Goal: Information Seeking & Learning: Get advice/opinions

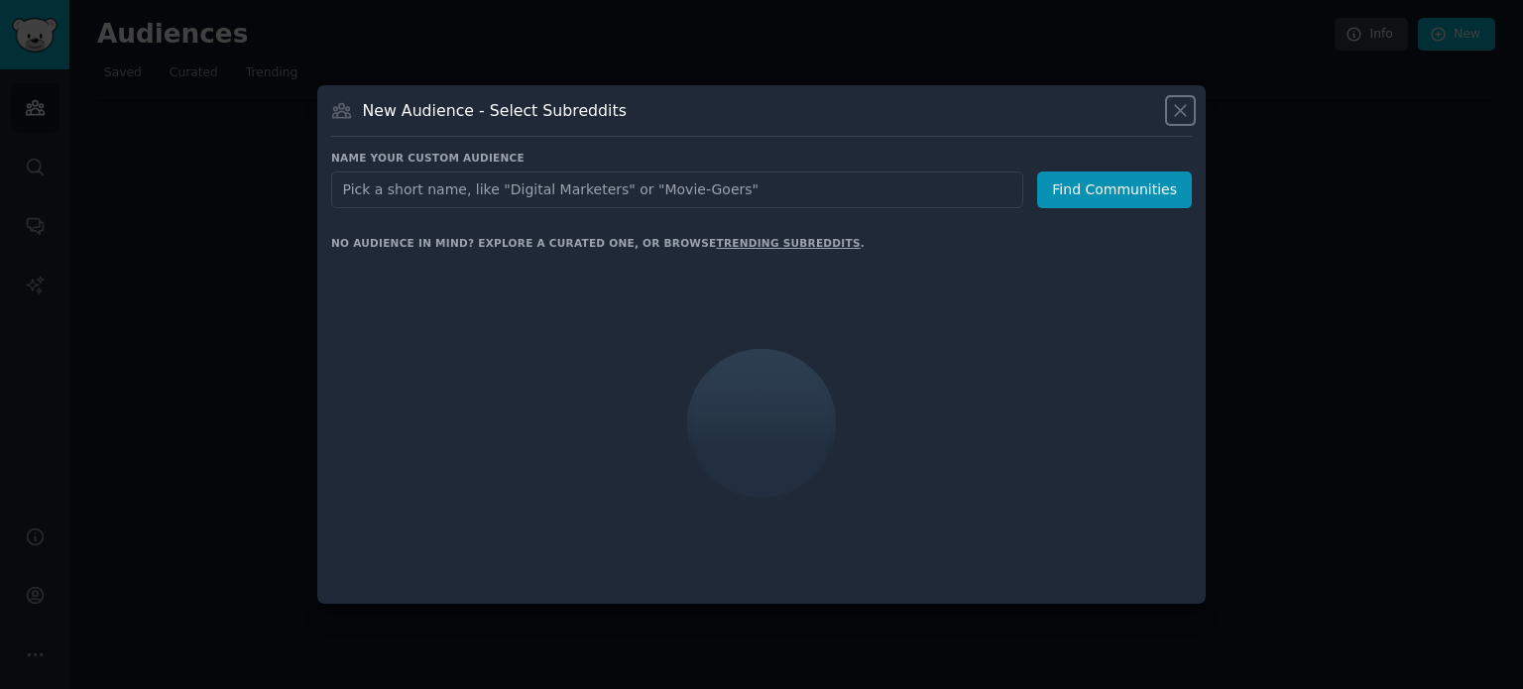
click at [1178, 104] on icon at bounding box center [1180, 110] width 21 height 21
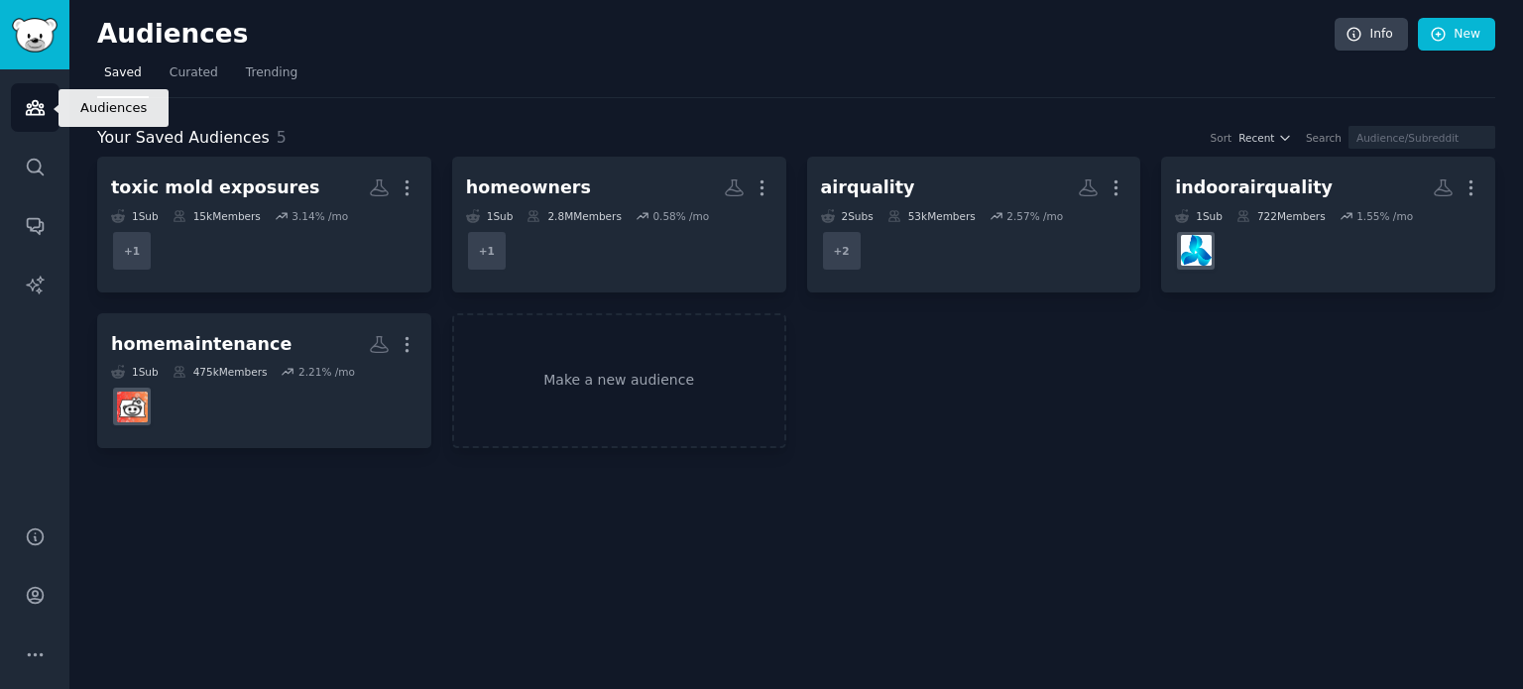
click at [43, 86] on link "Audiences" at bounding box center [35, 107] width 49 height 49
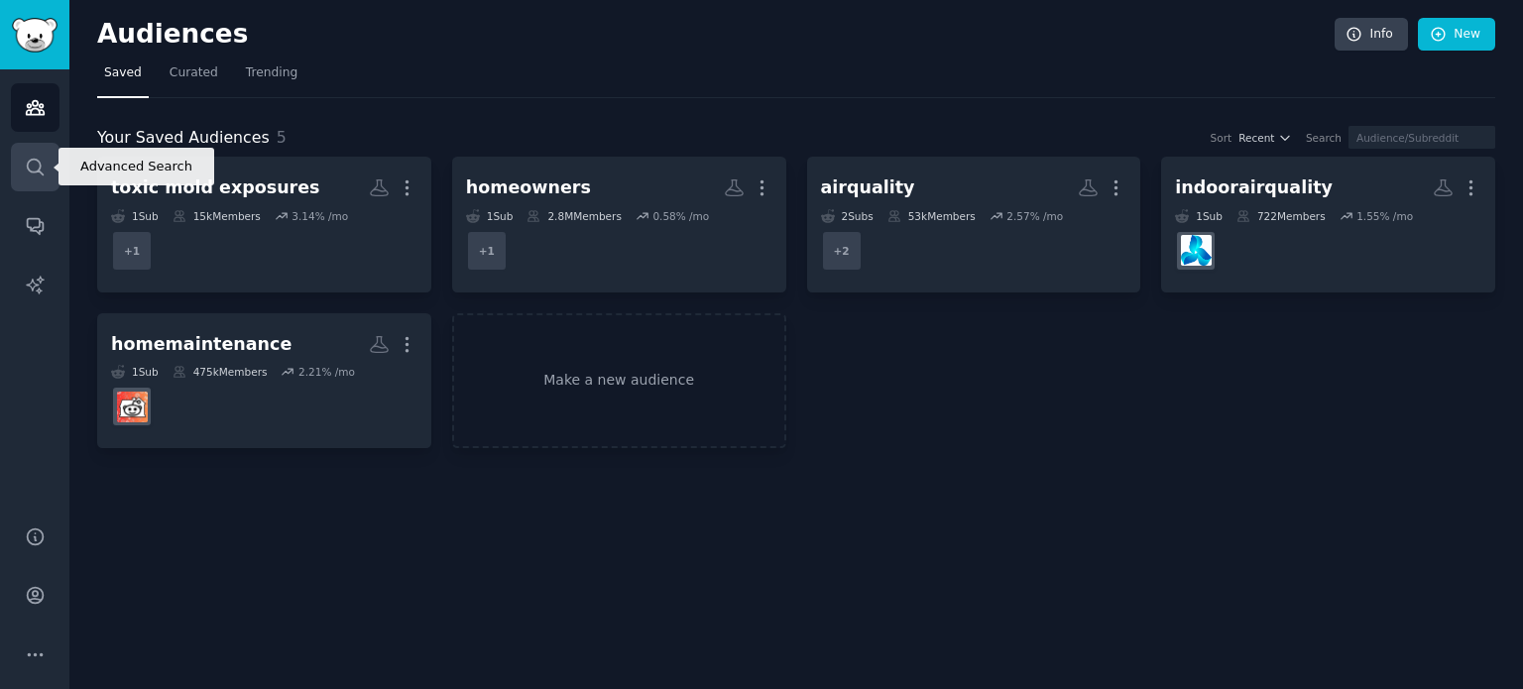
click at [43, 155] on link "Search" at bounding box center [35, 167] width 49 height 49
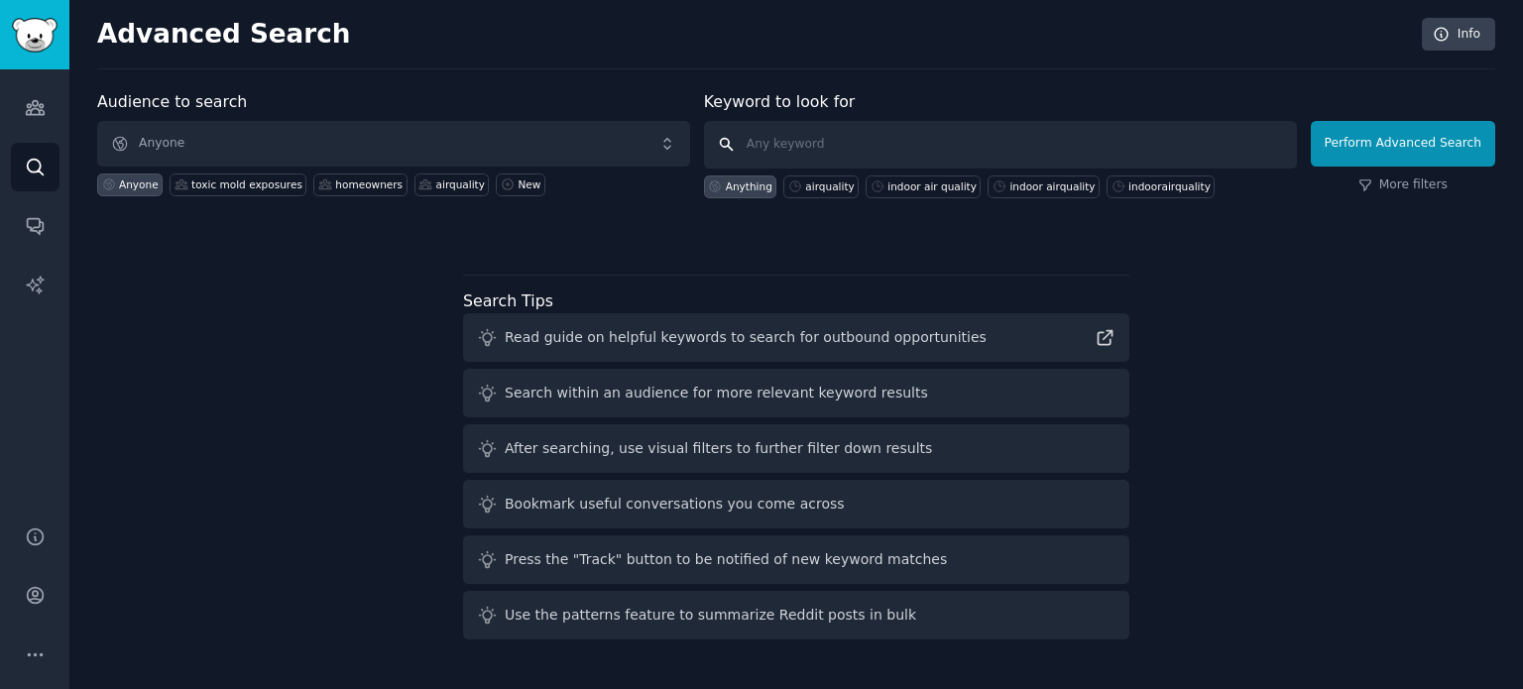
click at [849, 142] on input "text" at bounding box center [1000, 145] width 593 height 48
paste input "what is the best water filter system for backpacking"
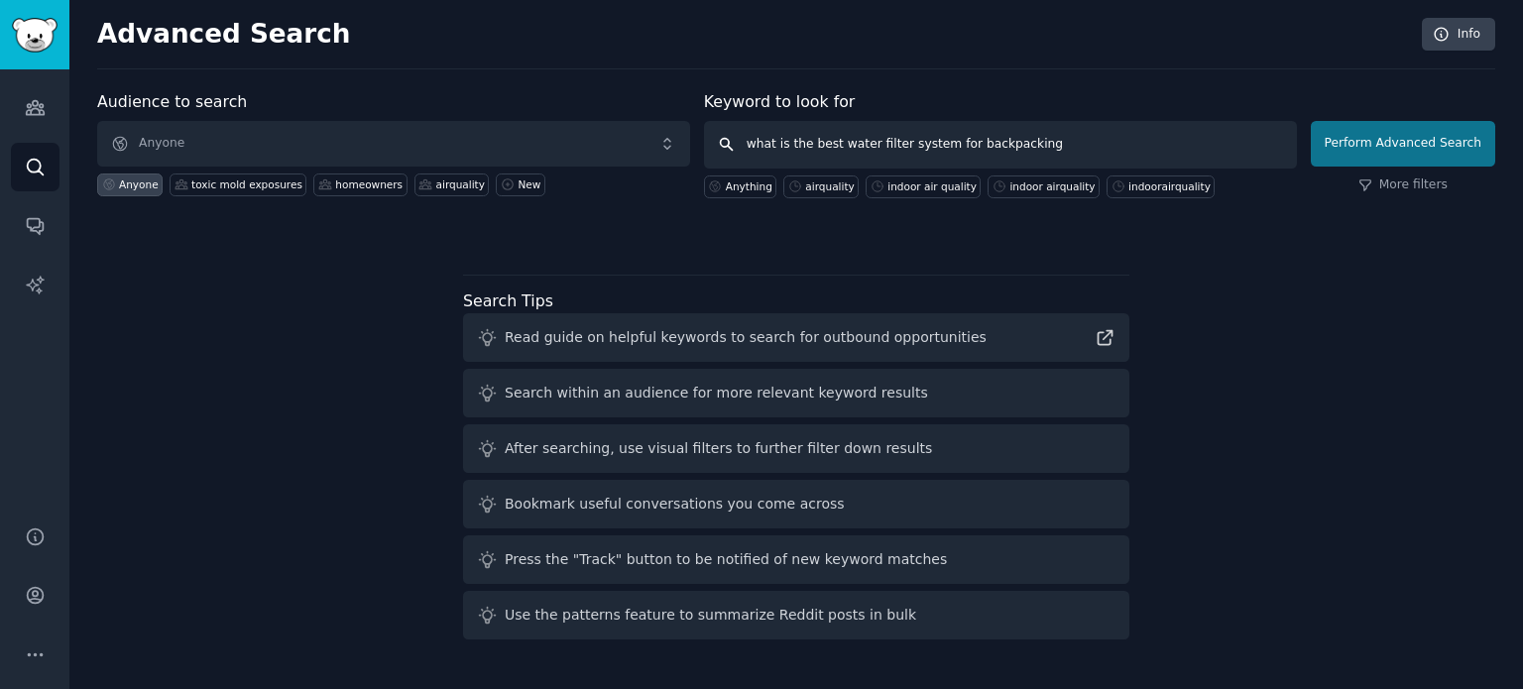
type input "what is the best water filter system for backpacking"
click at [1385, 133] on button "Perform Advanced Search" at bounding box center [1403, 144] width 184 height 46
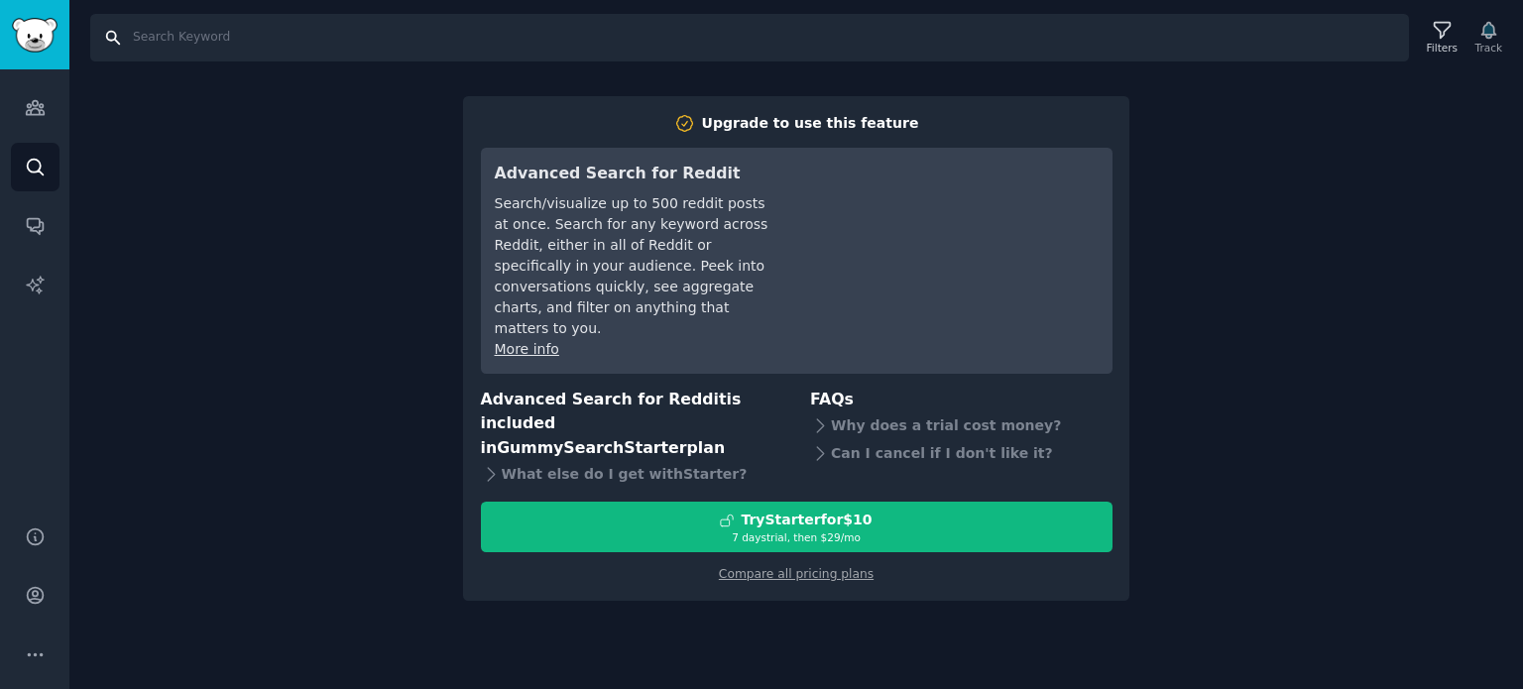
click at [234, 47] on input "Search" at bounding box center [749, 38] width 1319 height 48
paste input "what is the best water filter system for backpacking"
type input "what is the best water filter system for backpacking"
click at [52, 118] on link "Audiences" at bounding box center [35, 107] width 49 height 49
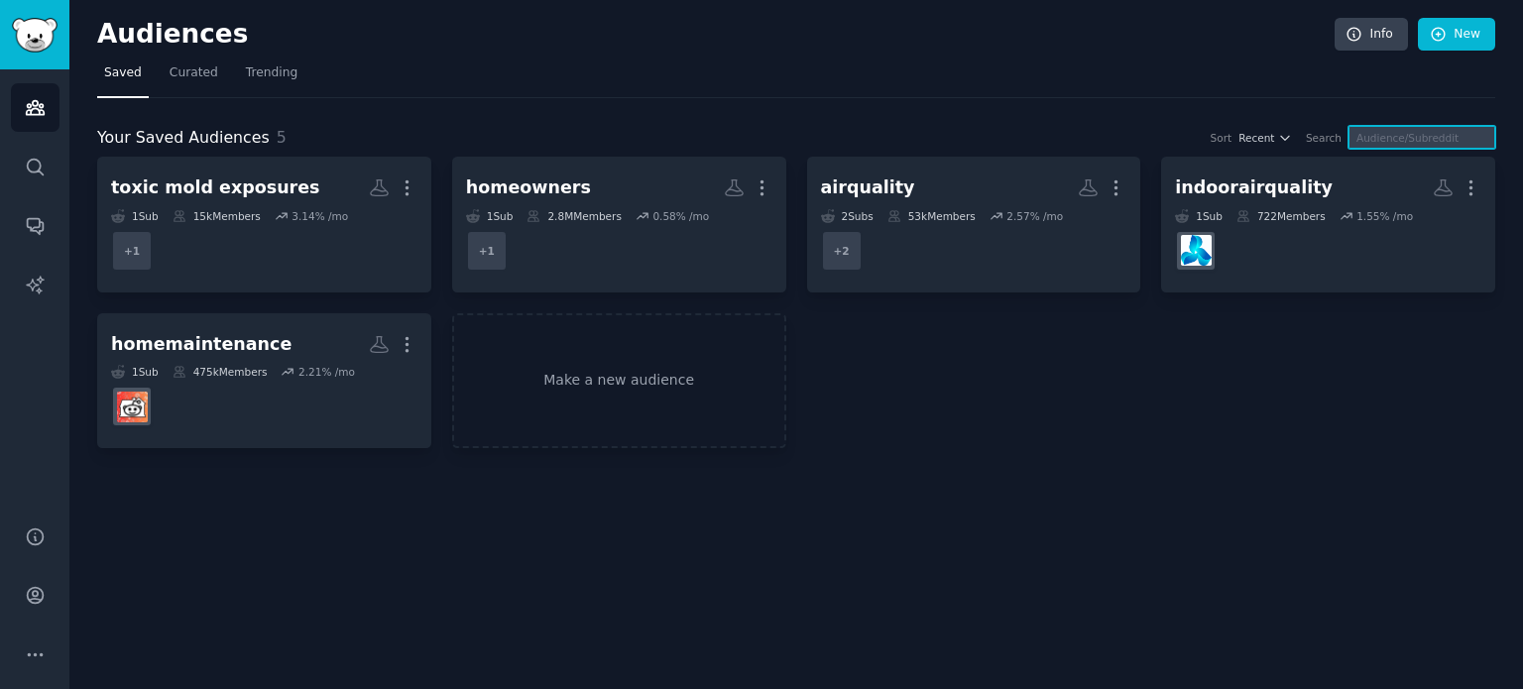
click at [1419, 131] on input "text" at bounding box center [1422, 137] width 147 height 23
paste input "what is the best water filter system for backpacking"
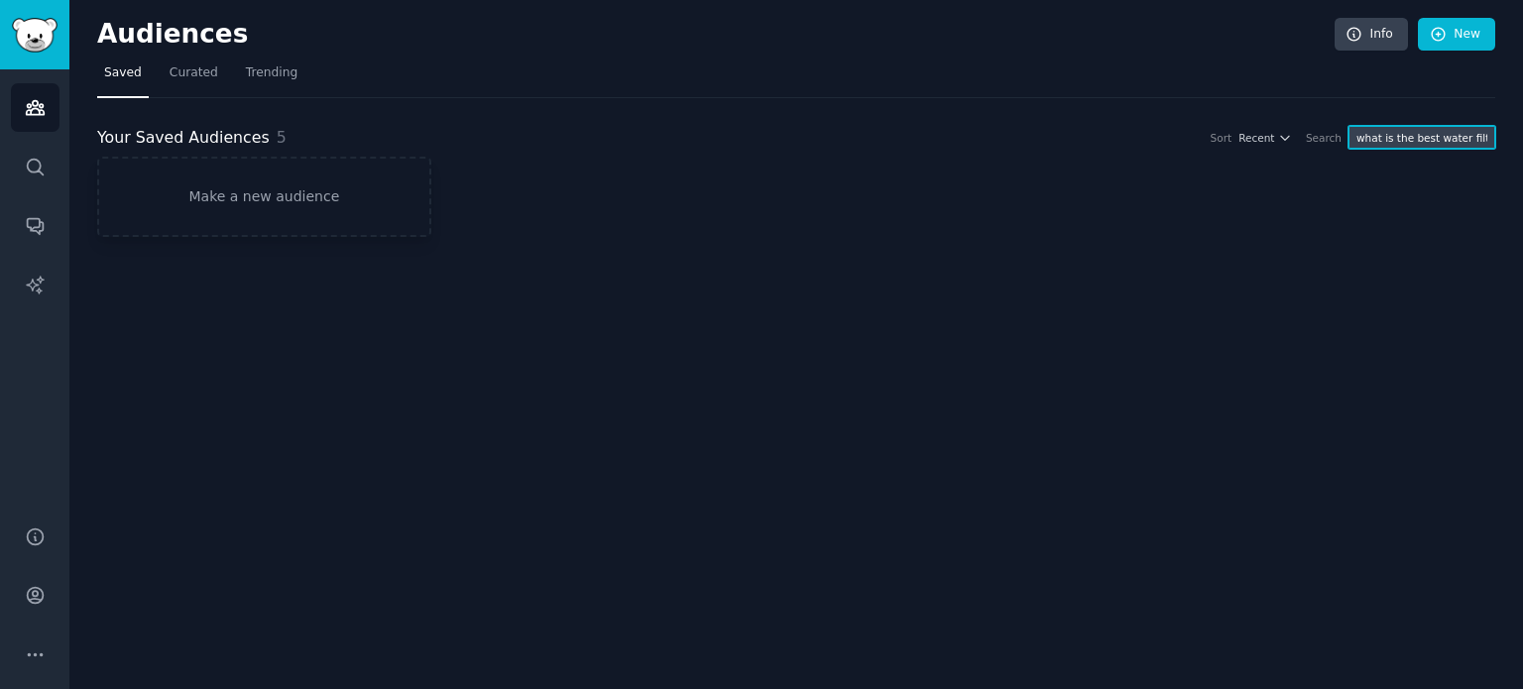
scroll to position [0, 116]
type input "what is the best water filter system for backpacking"
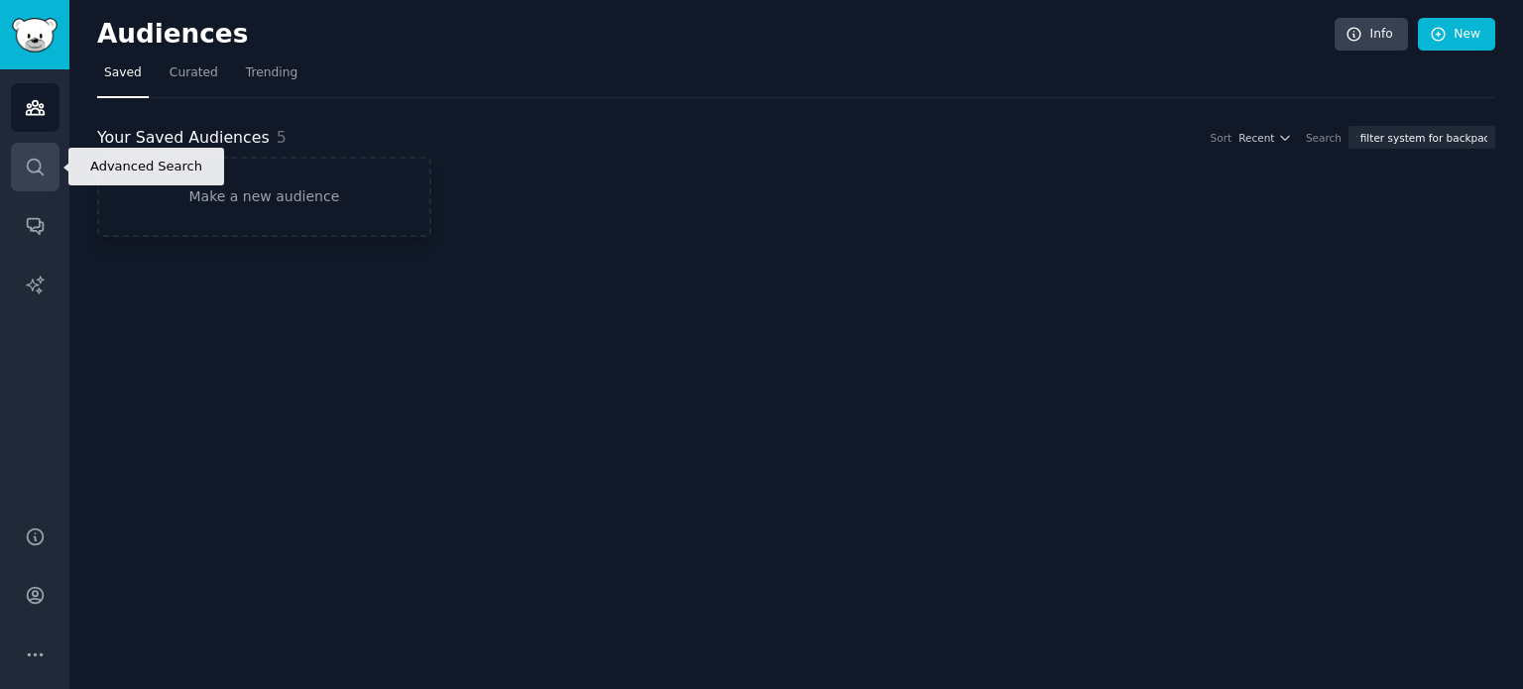
scroll to position [0, 0]
click at [36, 169] on icon "Sidebar" at bounding box center [35, 167] width 21 height 21
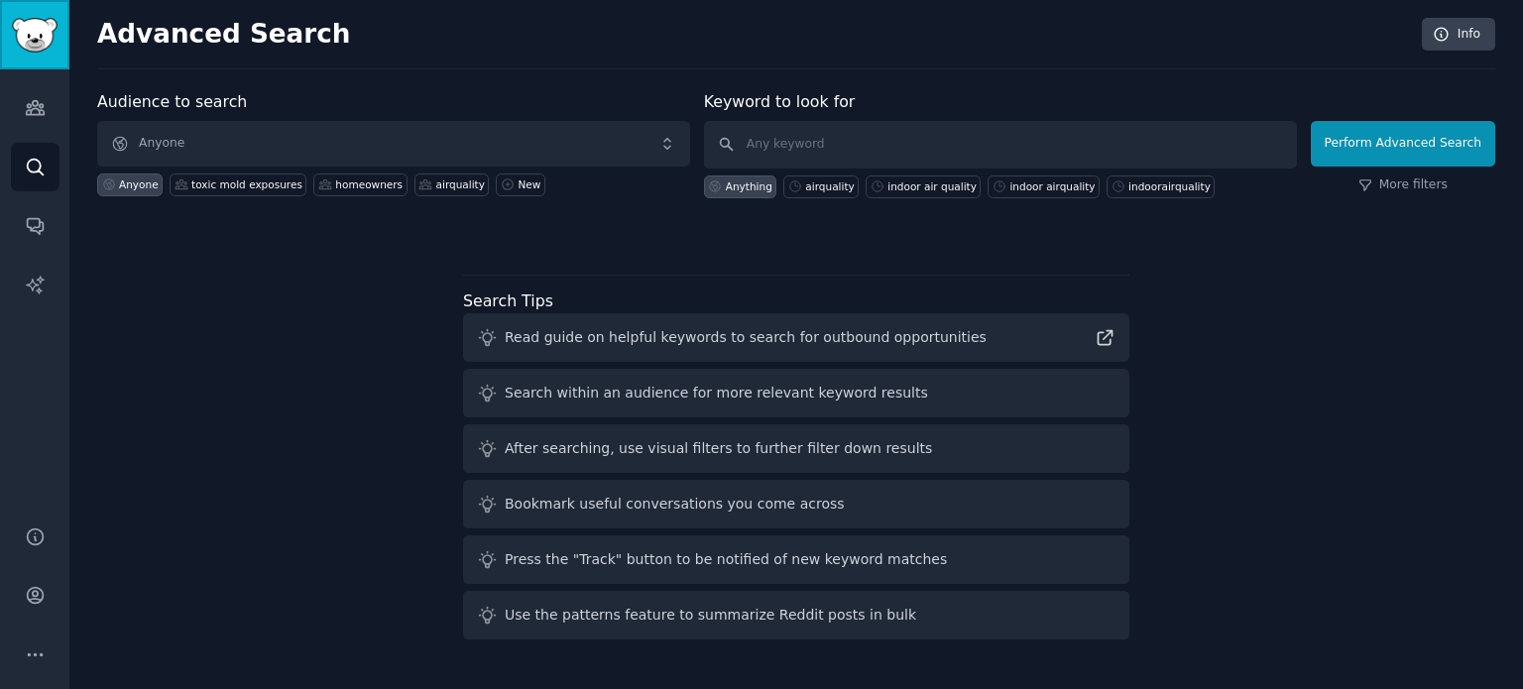
click at [40, 33] on img "Sidebar" at bounding box center [35, 35] width 46 height 35
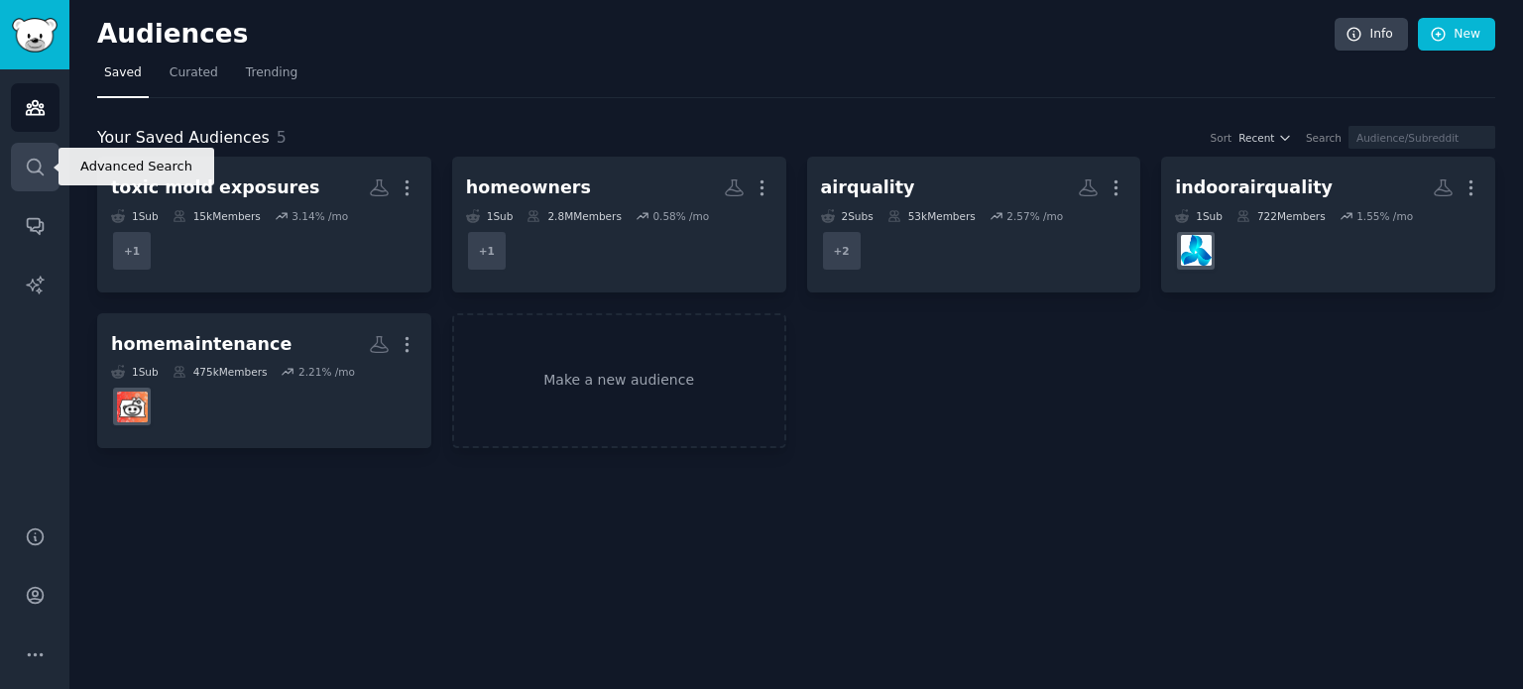
click at [31, 182] on link "Search" at bounding box center [35, 167] width 49 height 49
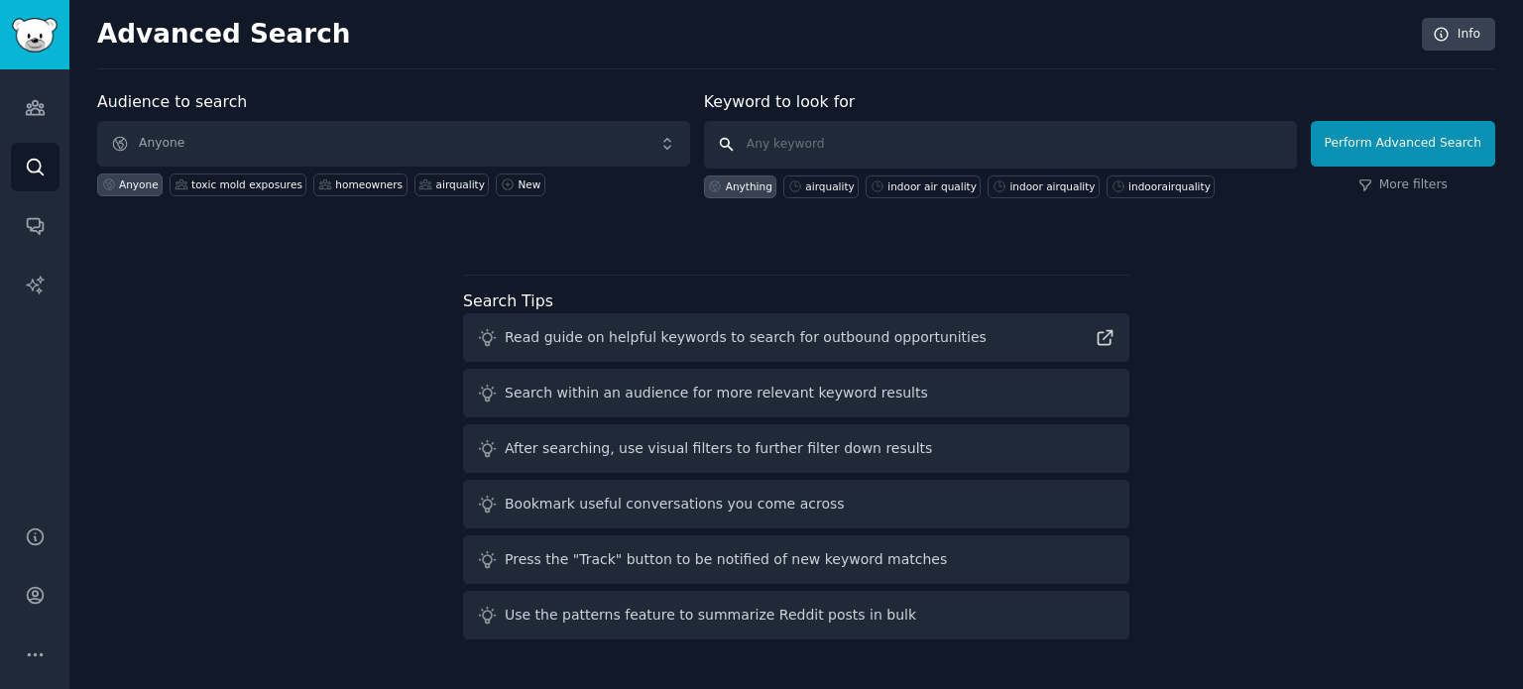
click at [835, 148] on input "text" at bounding box center [1000, 145] width 593 height 48
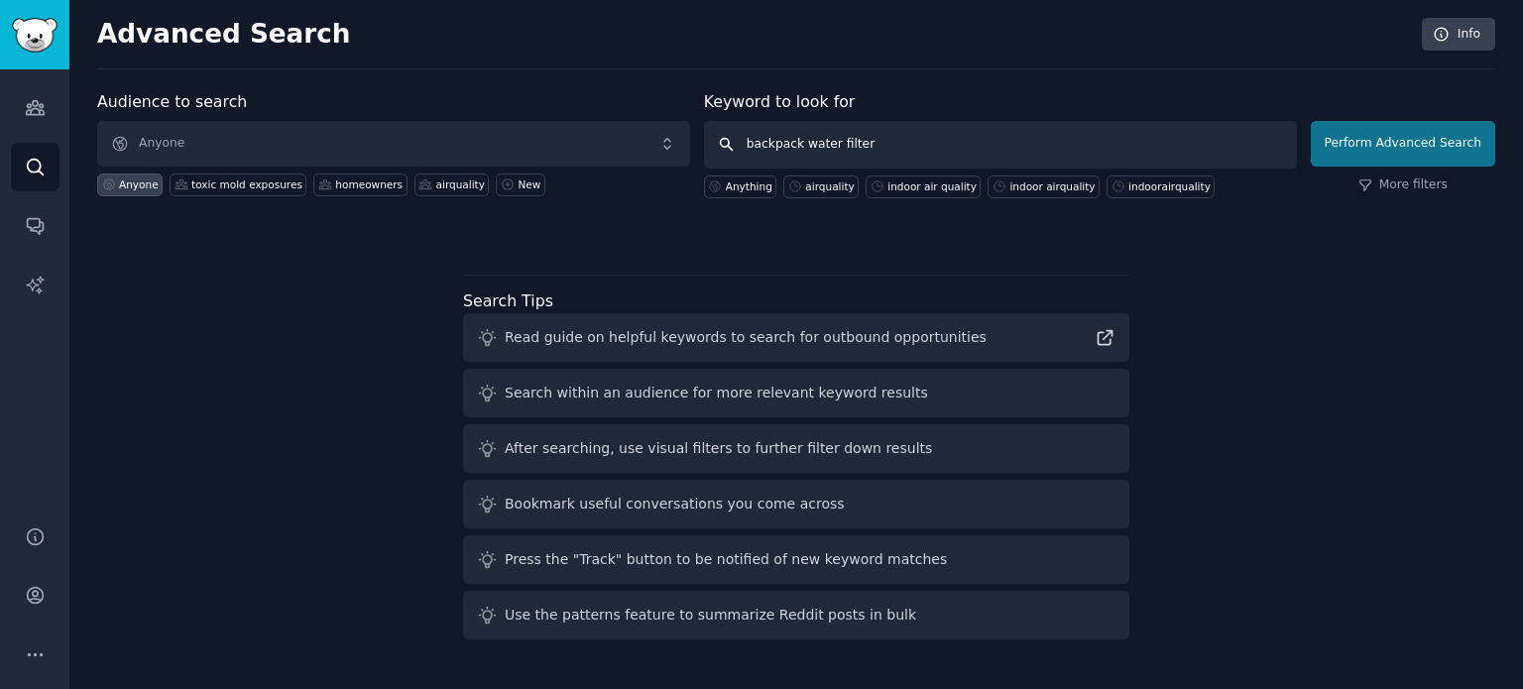
type input "backpack water filter"
click at [1372, 131] on button "Perform Advanced Search" at bounding box center [1403, 144] width 184 height 46
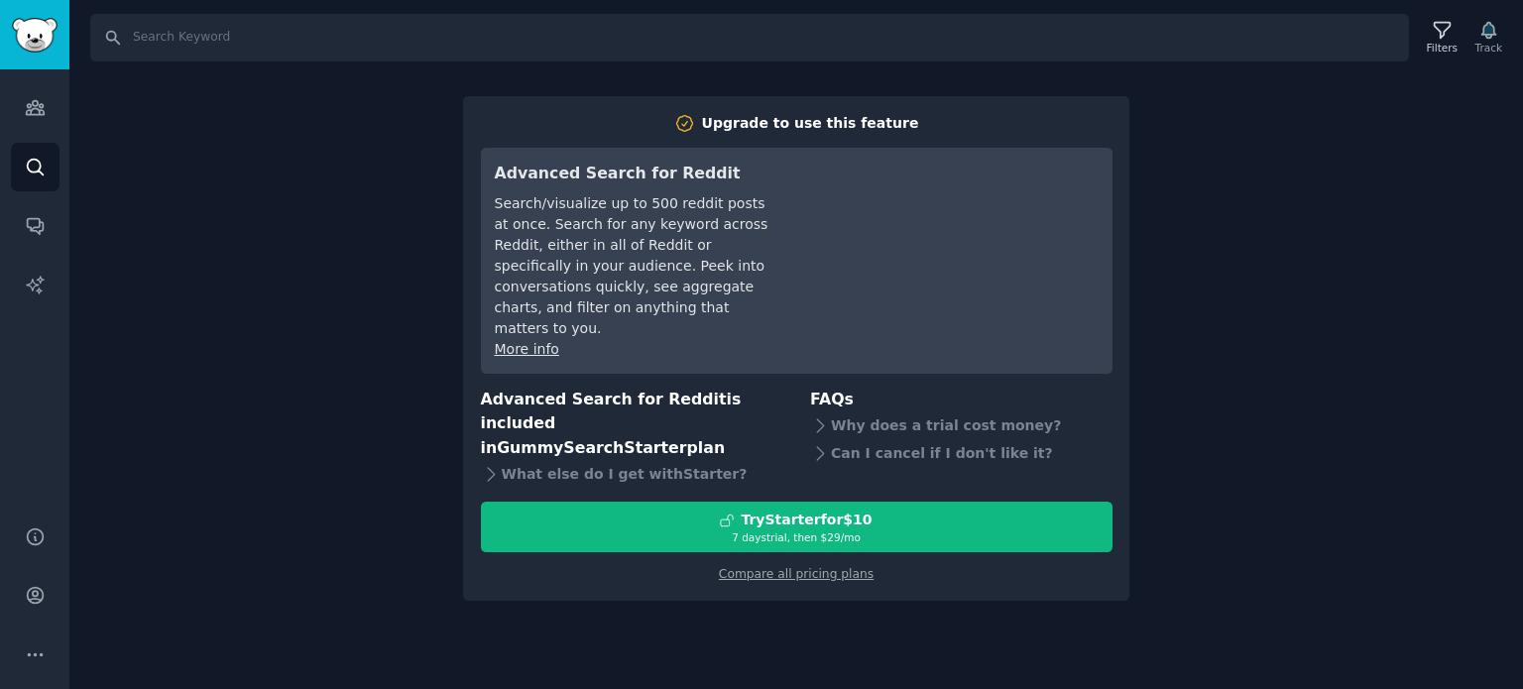
click at [1368, 227] on div "Search Filters Track Upgrade to use this feature Advanced Search for Reddit Sea…" at bounding box center [796, 344] width 1454 height 689
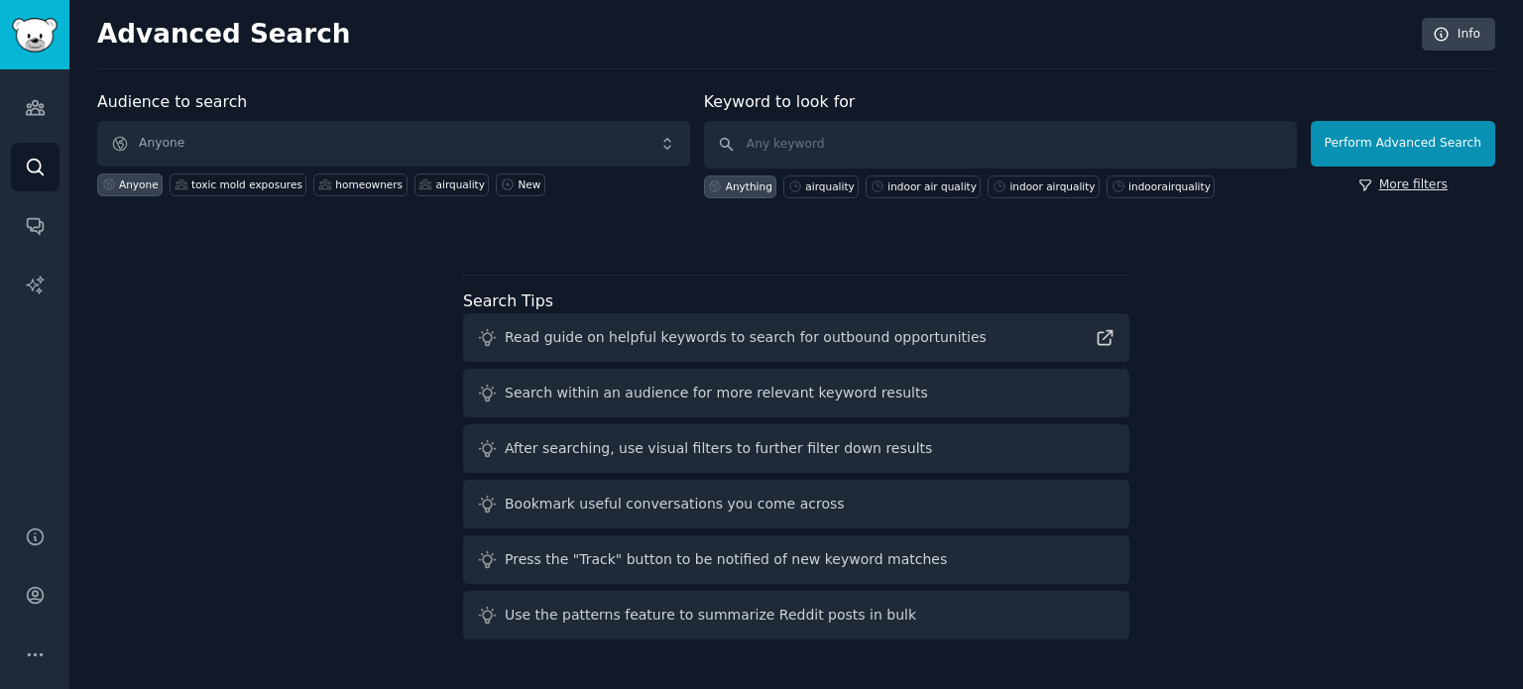
click at [1408, 177] on link "More filters" at bounding box center [1403, 186] width 89 height 18
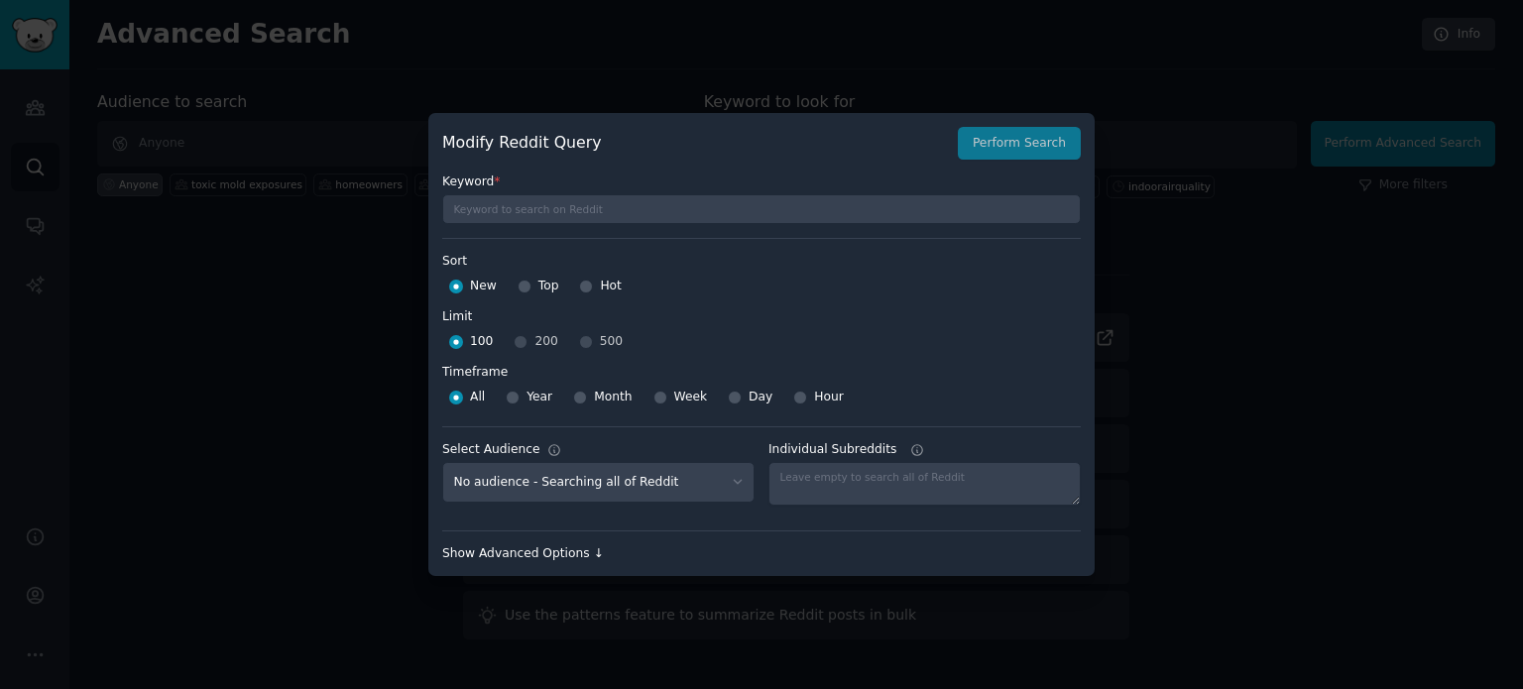
click at [568, 545] on div "Show Advanced Options ↓" at bounding box center [761, 554] width 639 height 18
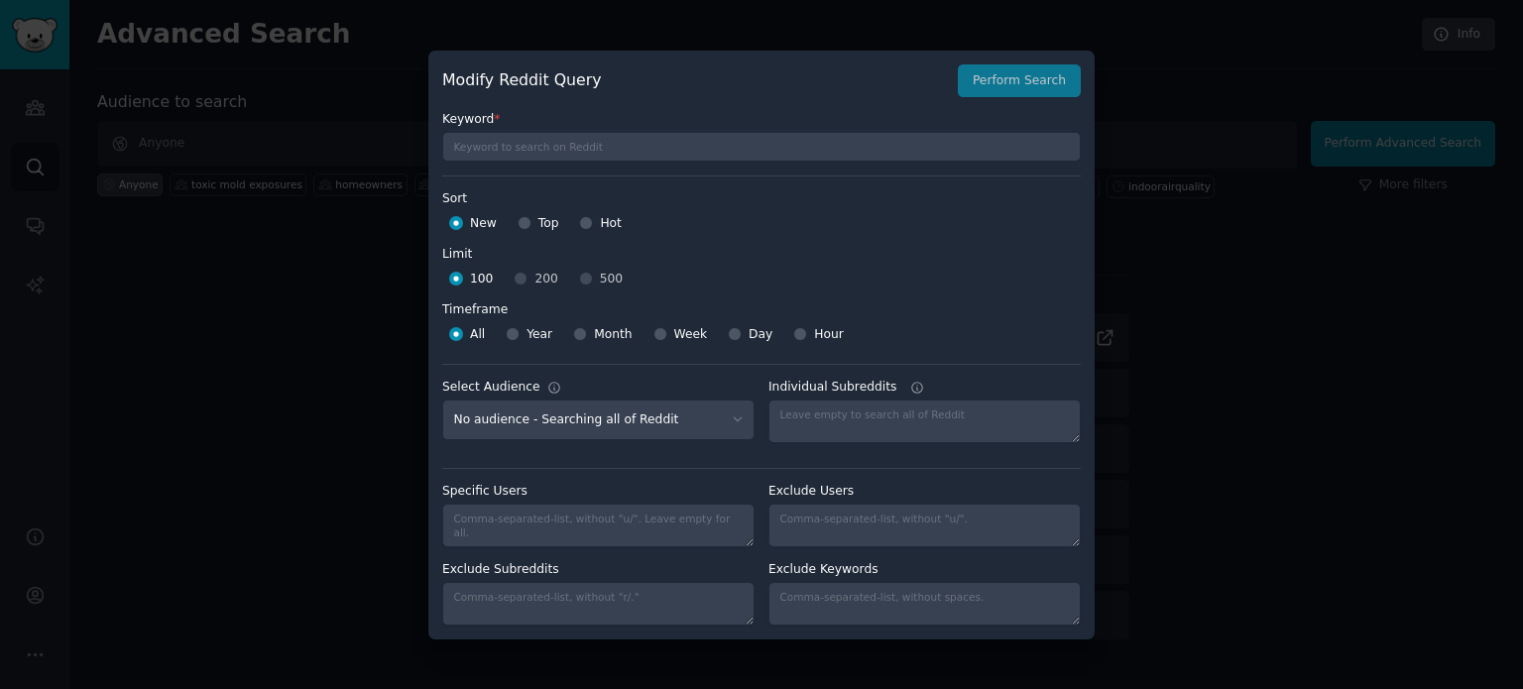
click at [1356, 408] on div at bounding box center [761, 344] width 1523 height 689
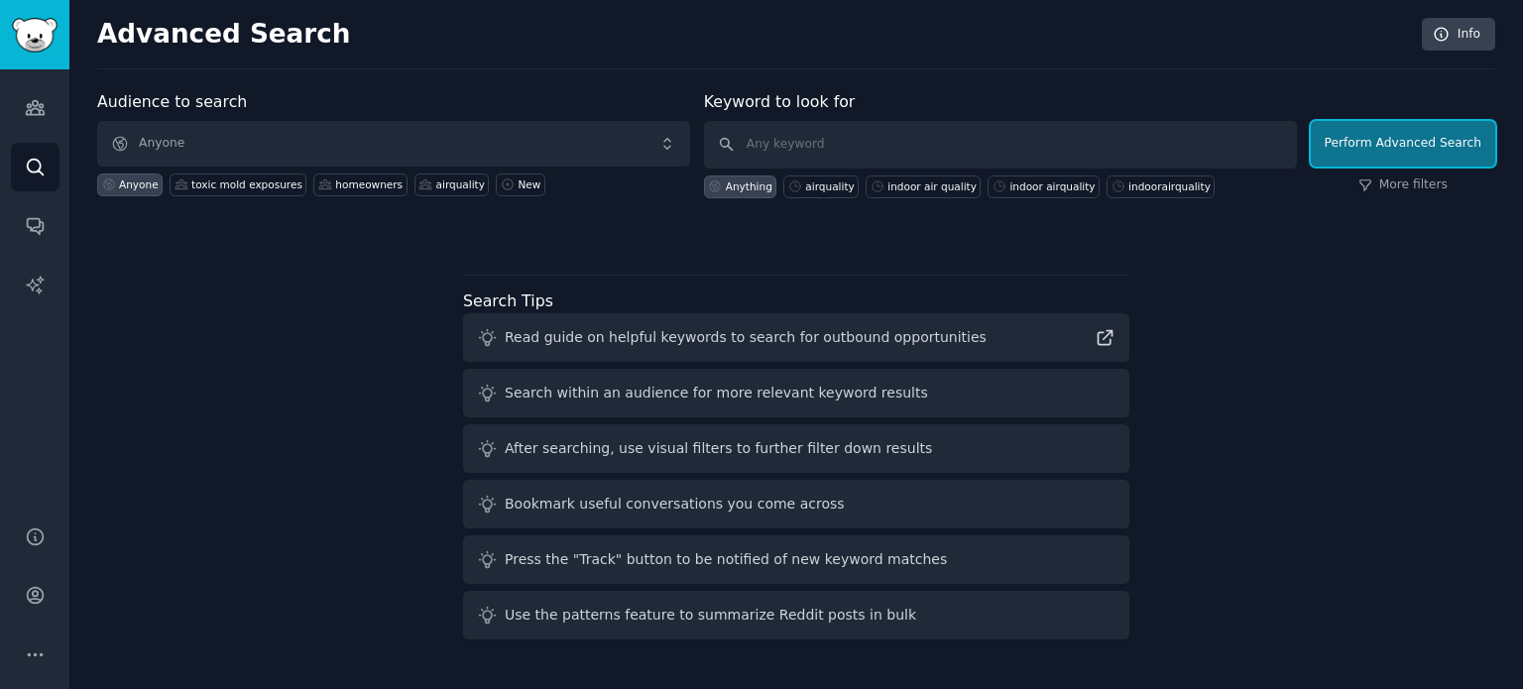
click at [1404, 143] on button "Perform Advanced Search" at bounding box center [1403, 144] width 184 height 46
click at [846, 148] on input "text" at bounding box center [1000, 145] width 593 height 48
paste input "what is the best water filter system for backpacking"
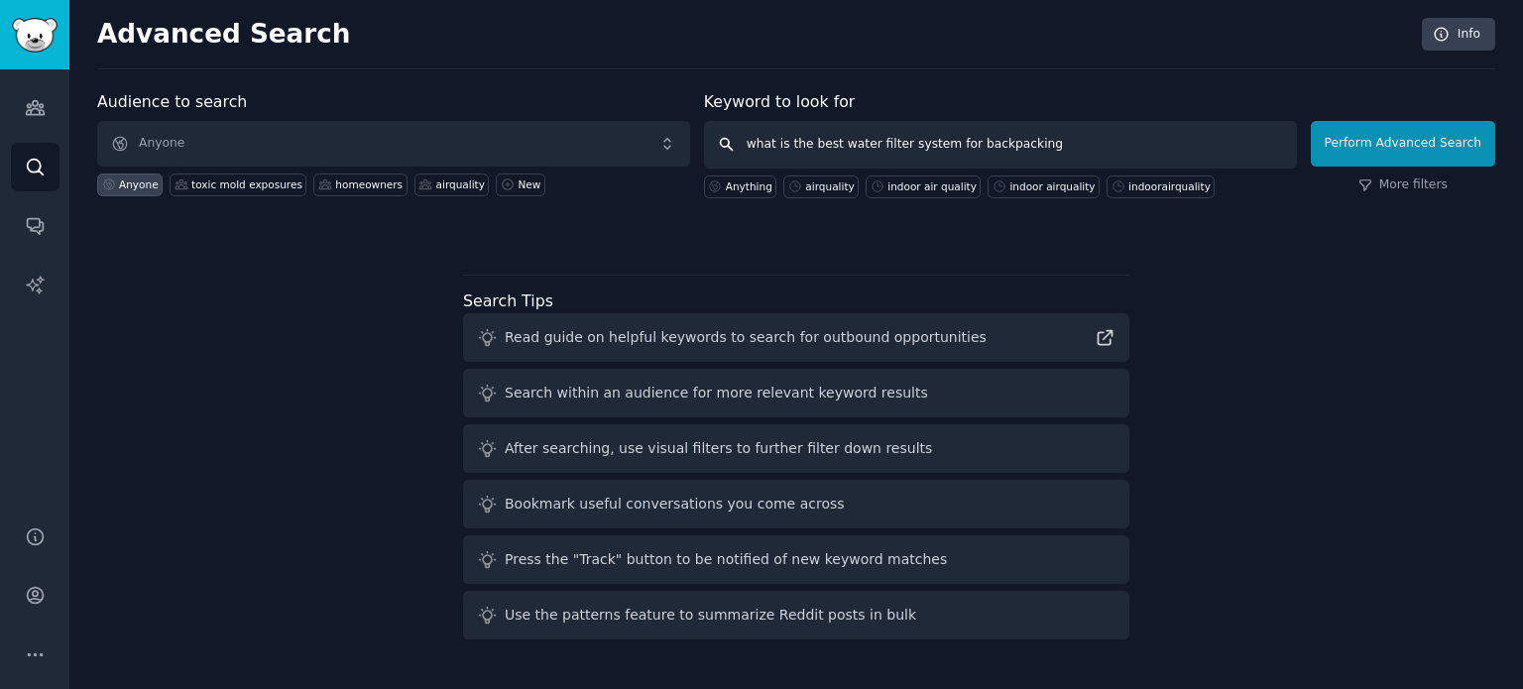
drag, startPoint x: 813, startPoint y: 143, endPoint x: 686, endPoint y: 152, distance: 127.2
click at [686, 152] on form "Audience to search Anyone Anyone toxic mold exposures homeowners airquality New…" at bounding box center [796, 144] width 1398 height 108
drag, startPoint x: 1021, startPoint y: 140, endPoint x: 885, endPoint y: 157, distance: 137.9
click at [885, 157] on input "best water filter system for backpacking" at bounding box center [1000, 145] width 593 height 48
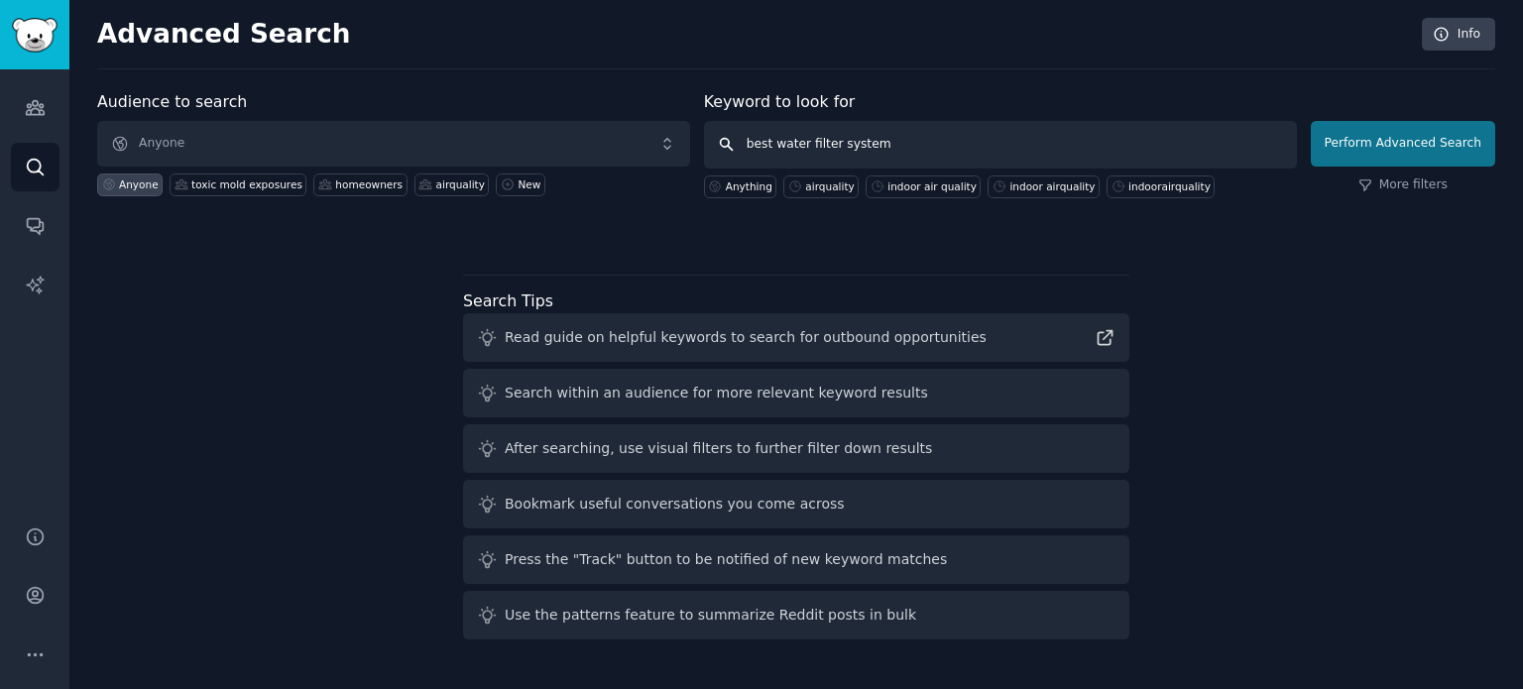
type input "best water filter system"
click at [1368, 138] on button "Perform Advanced Search" at bounding box center [1403, 144] width 184 height 46
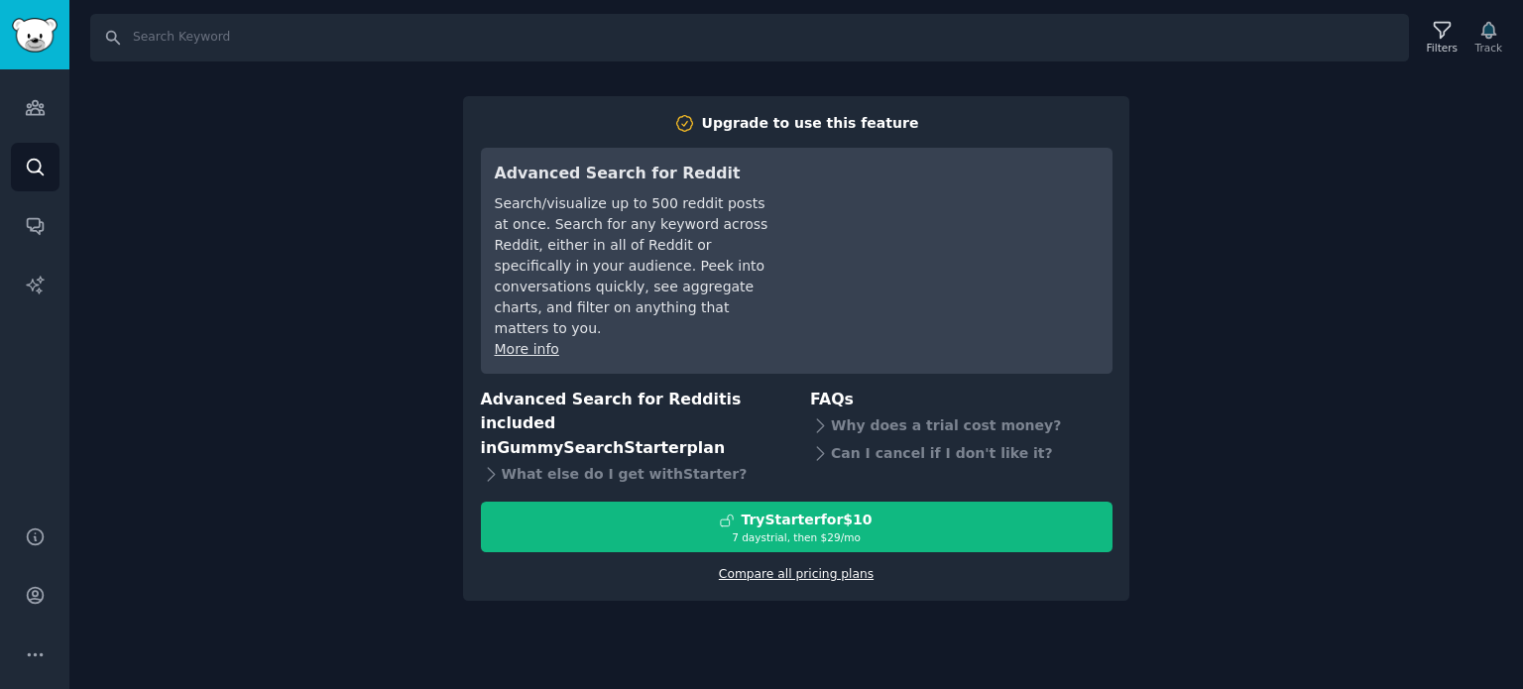
click at [779, 567] on link "Compare all pricing plans" at bounding box center [796, 574] width 155 height 14
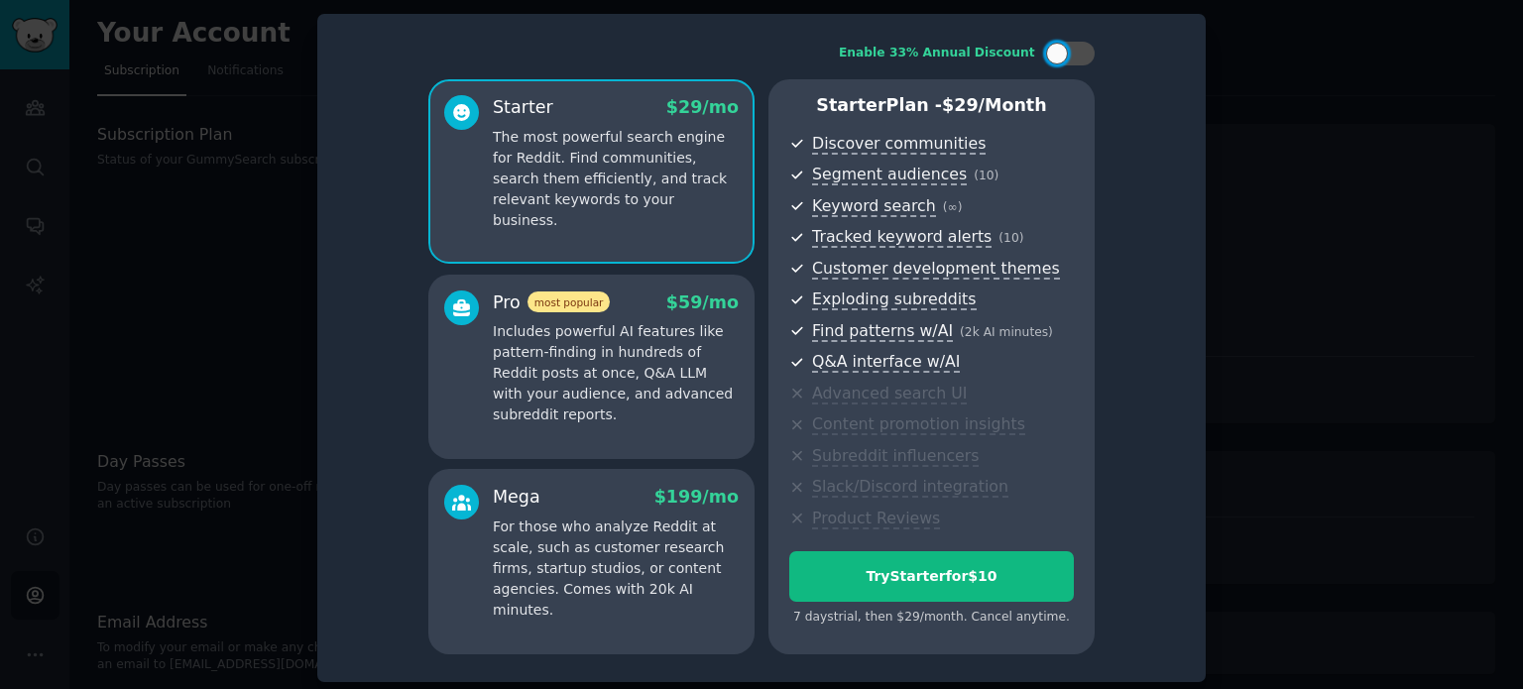
click at [1314, 273] on div at bounding box center [761, 344] width 1523 height 689
